Goal: Navigation & Orientation: Understand site structure

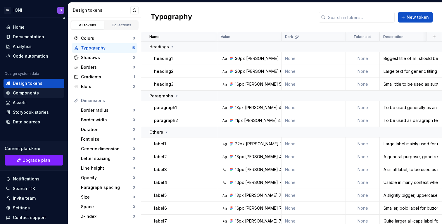
click at [34, 93] on div "Components" at bounding box center [26, 93] width 26 height 6
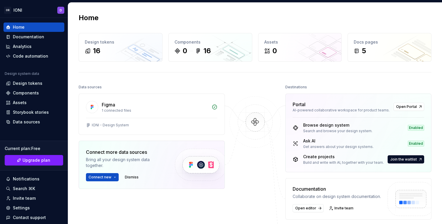
click at [238, 83] on div "Home Design tokens 16 Components 0 16 Assets 0 Docs pages 5 Data sources Figma …" at bounding box center [255, 159] width 374 height 312
click at [274, 84] on div at bounding box center [255, 182] width 58 height 198
